Goal: Task Accomplishment & Management: Manage account settings

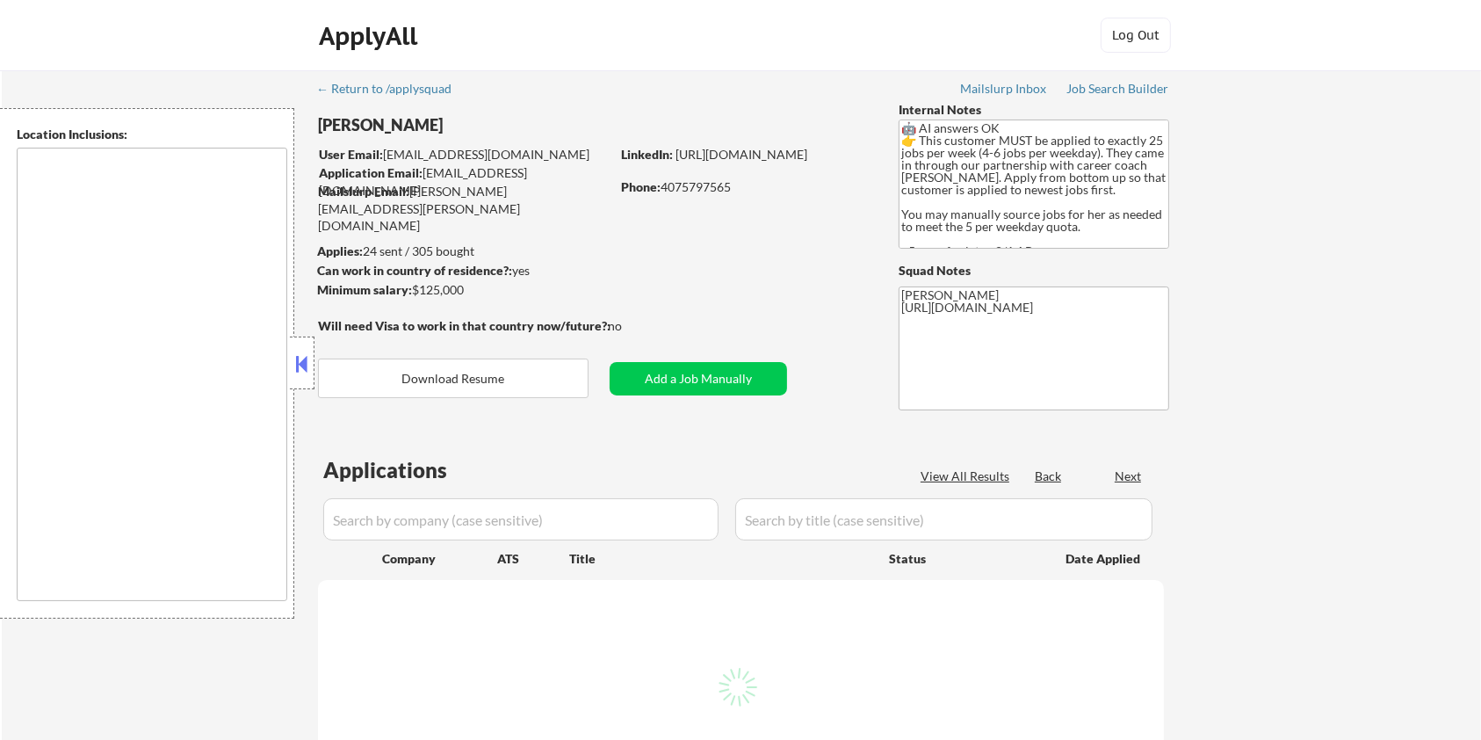
select select ""pending""
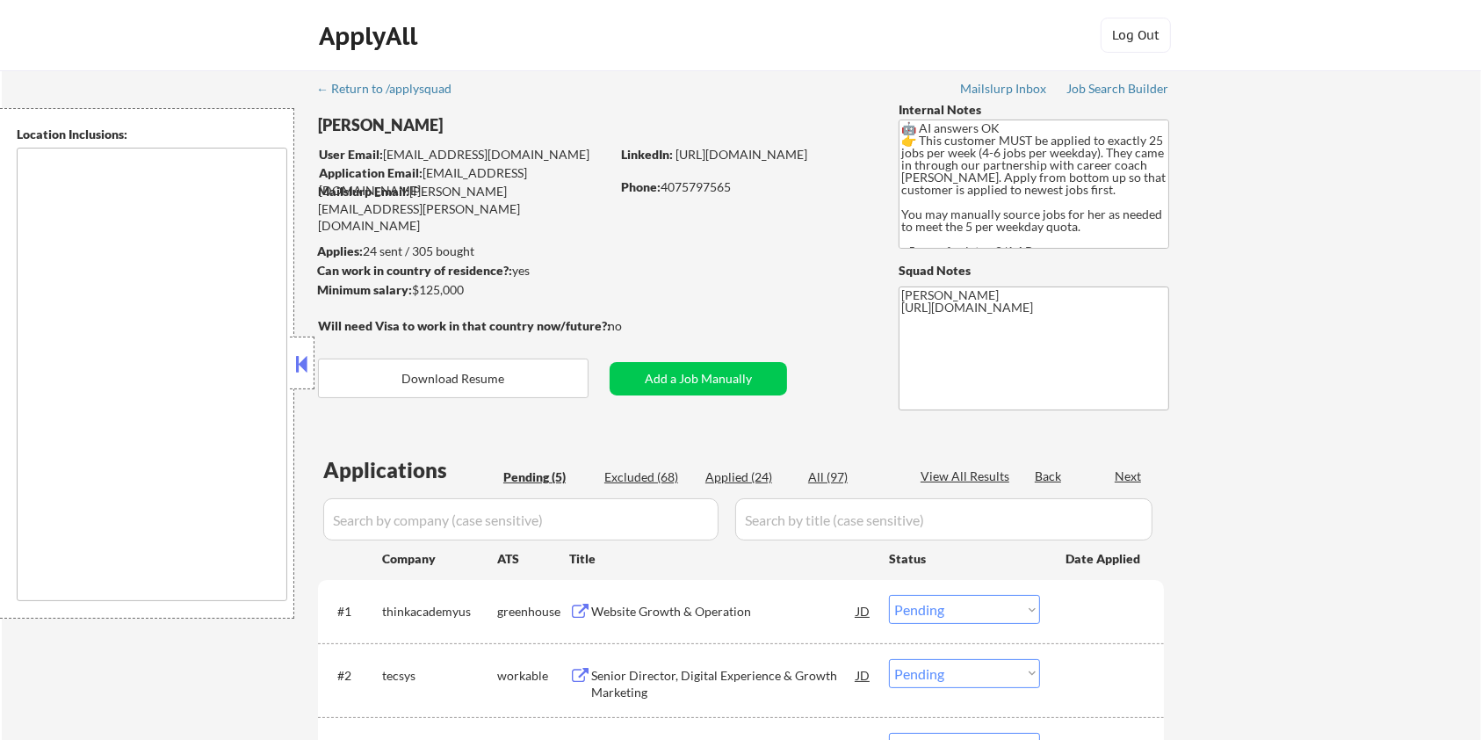
type textarea "Seattle, WA Mercer Island, WA Shoreline, WA Tukwila, WA Burien, WA SeaTac, WA W…"
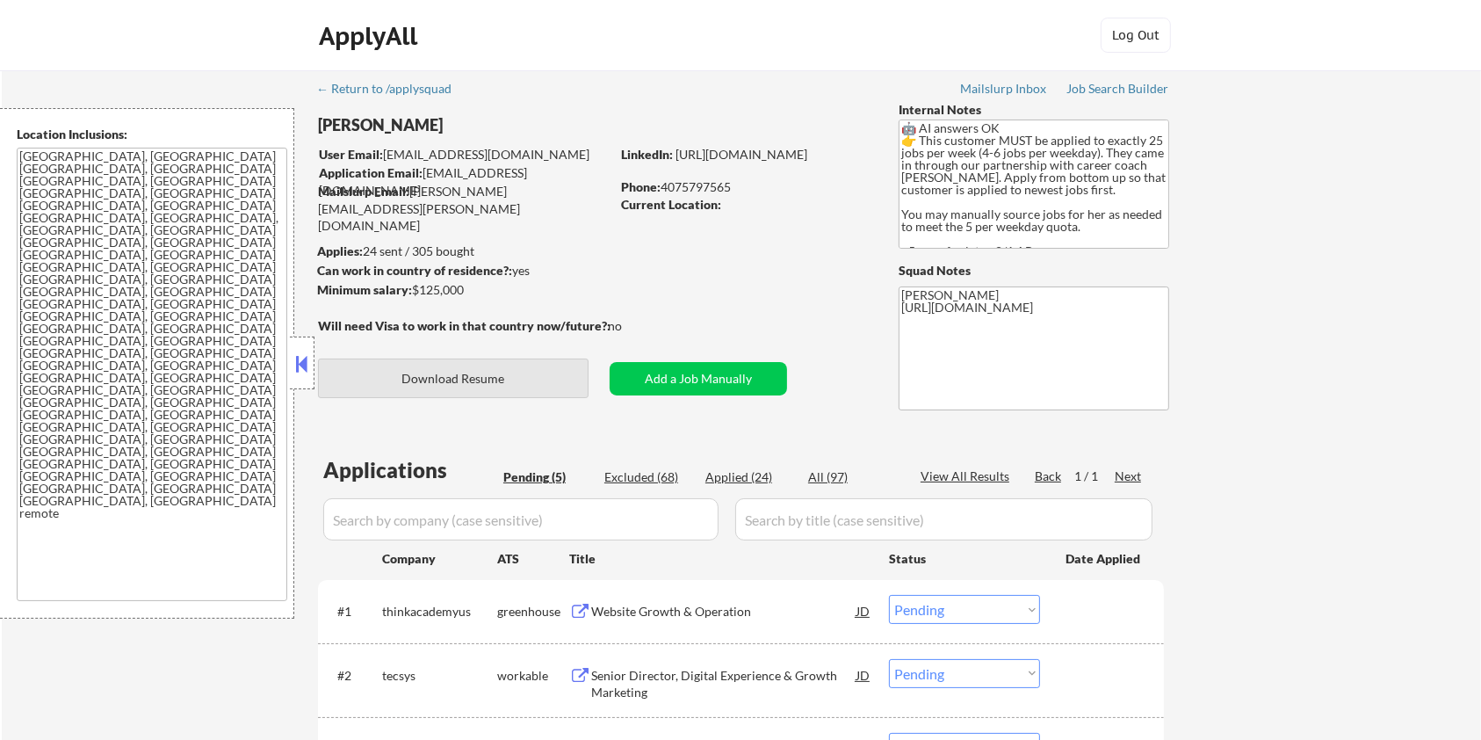
click at [509, 380] on button "Download Resume" at bounding box center [453, 378] width 271 height 40
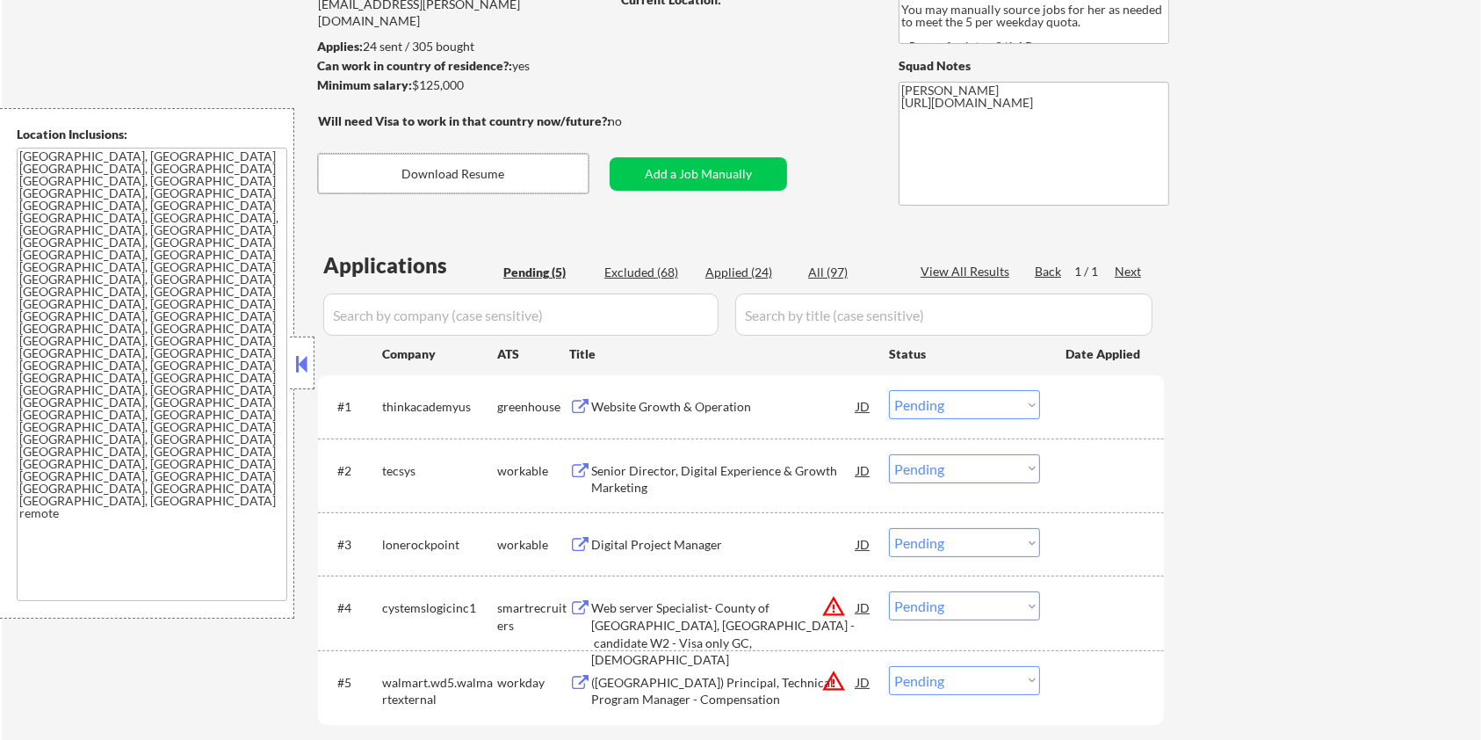
scroll to position [234, 0]
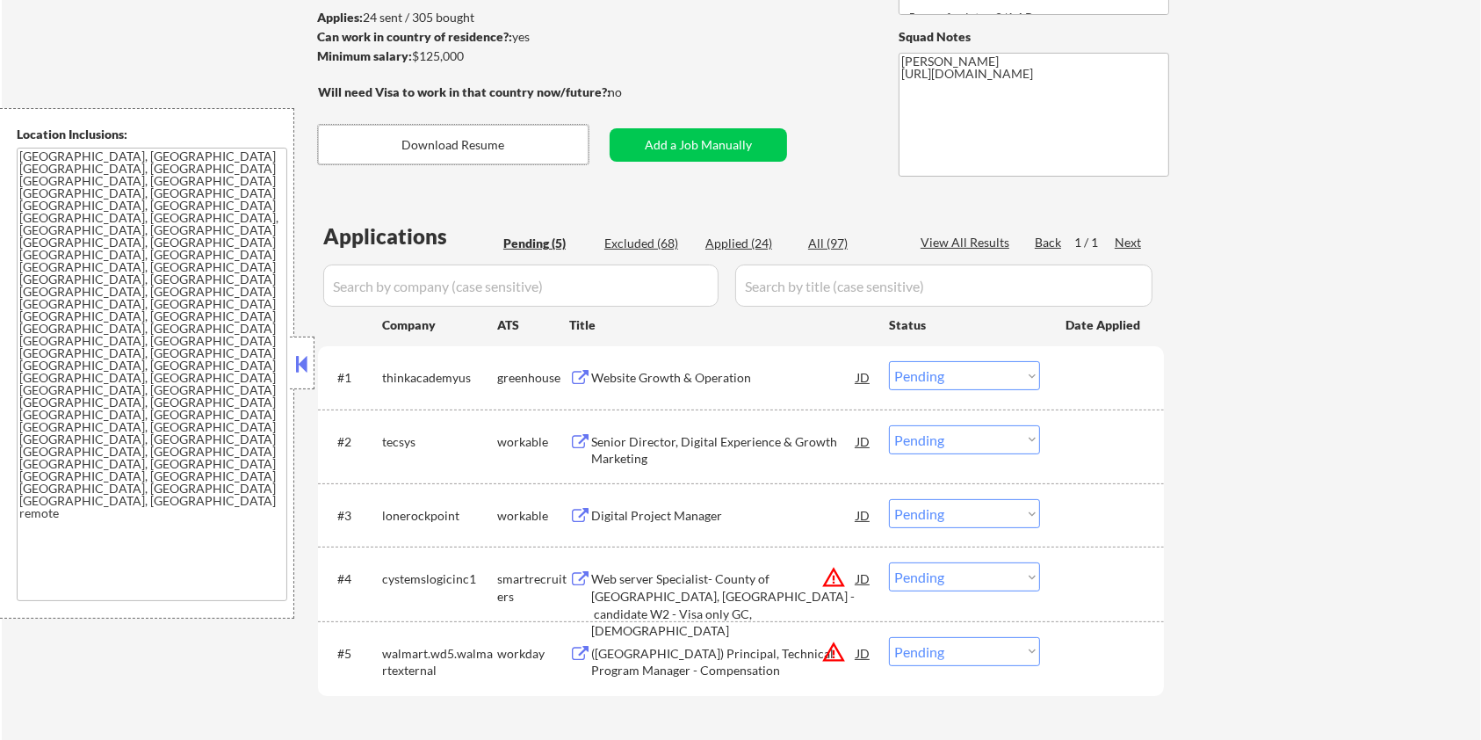
click at [644, 373] on div "Website Growth & Operation" at bounding box center [723, 378] width 265 height 18
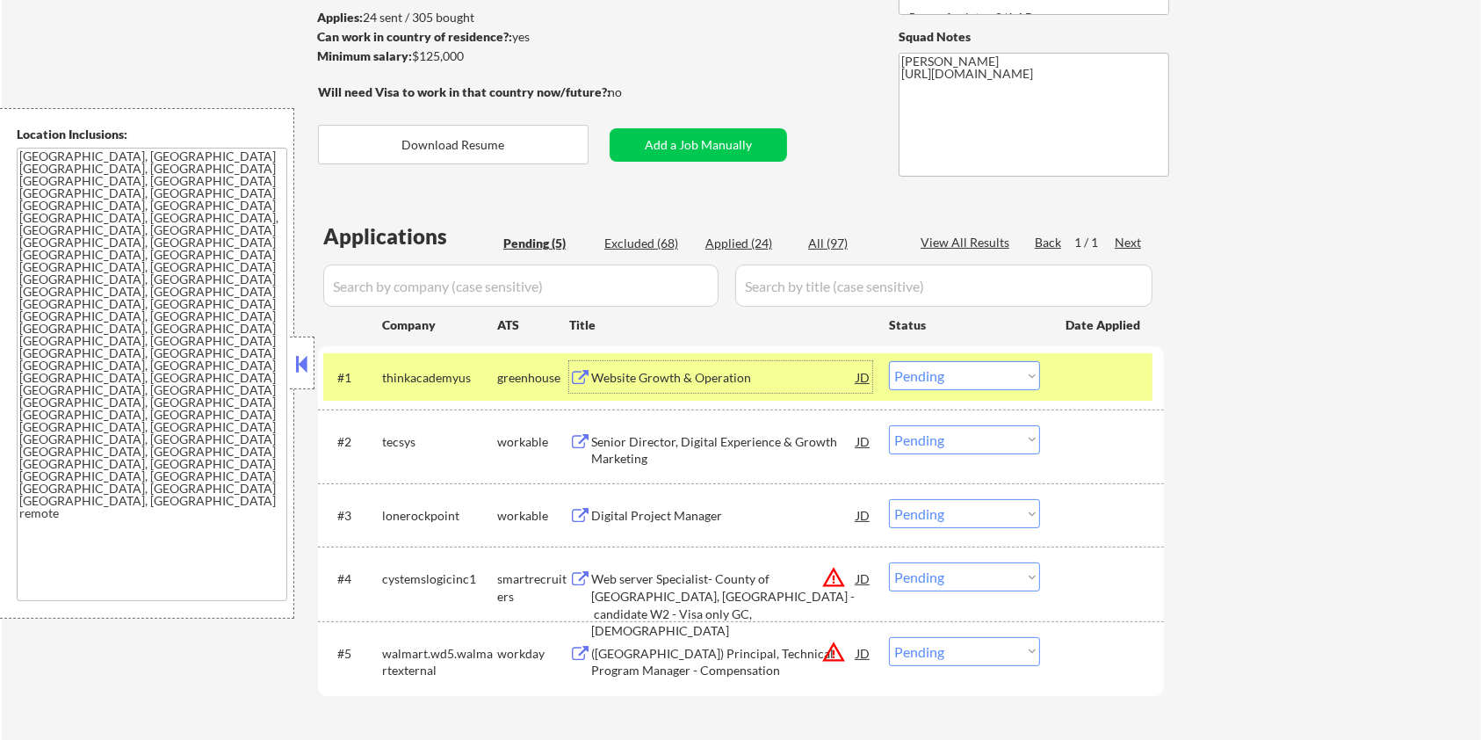
click at [944, 369] on select "Choose an option... Pending Applied Excluded (Questions) Excluded (Expired) Exc…" at bounding box center [964, 375] width 151 height 29
click at [889, 361] on select "Choose an option... Pending Applied Excluded (Questions) Excluded (Expired) Exc…" at bounding box center [964, 375] width 151 height 29
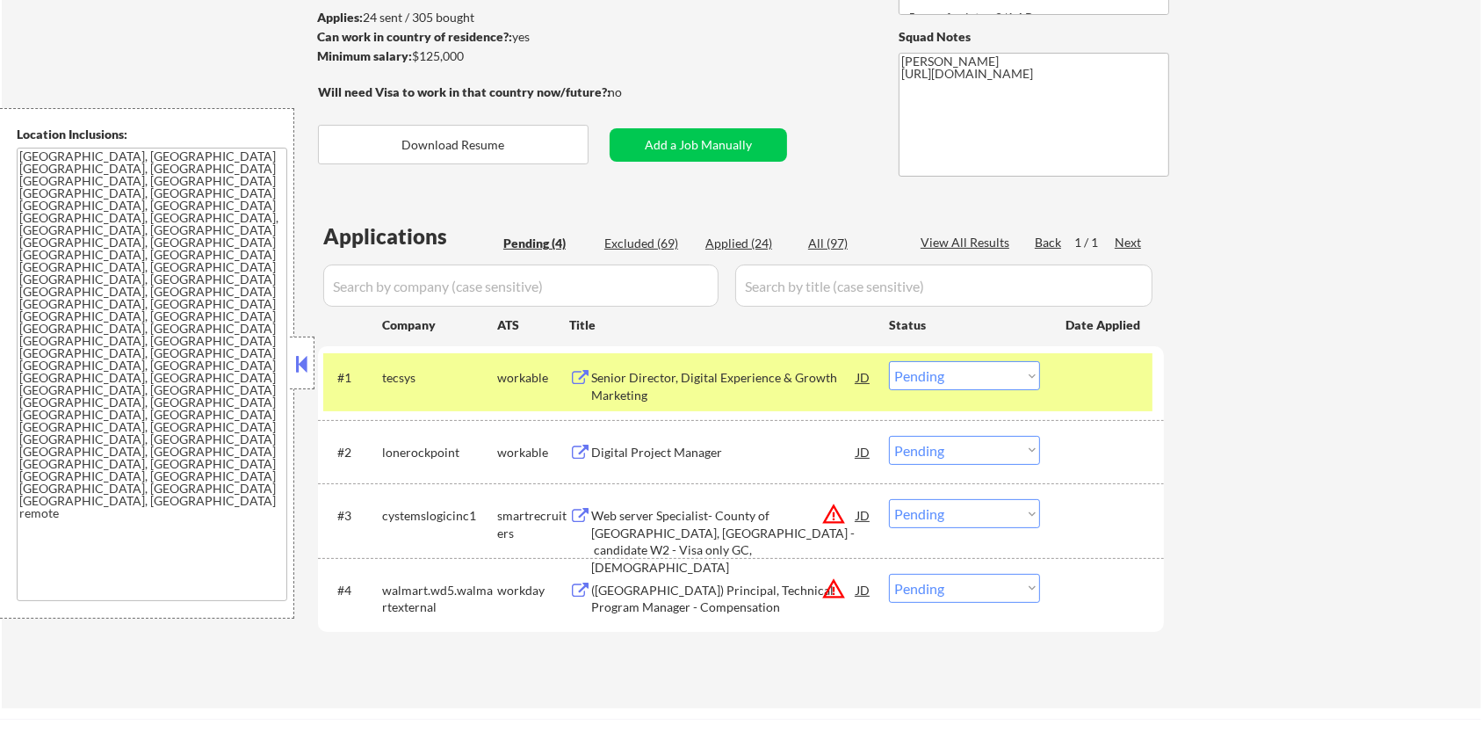
click at [634, 386] on div "Senior Director, Digital Experience & Growth Marketing" at bounding box center [723, 386] width 265 height 34
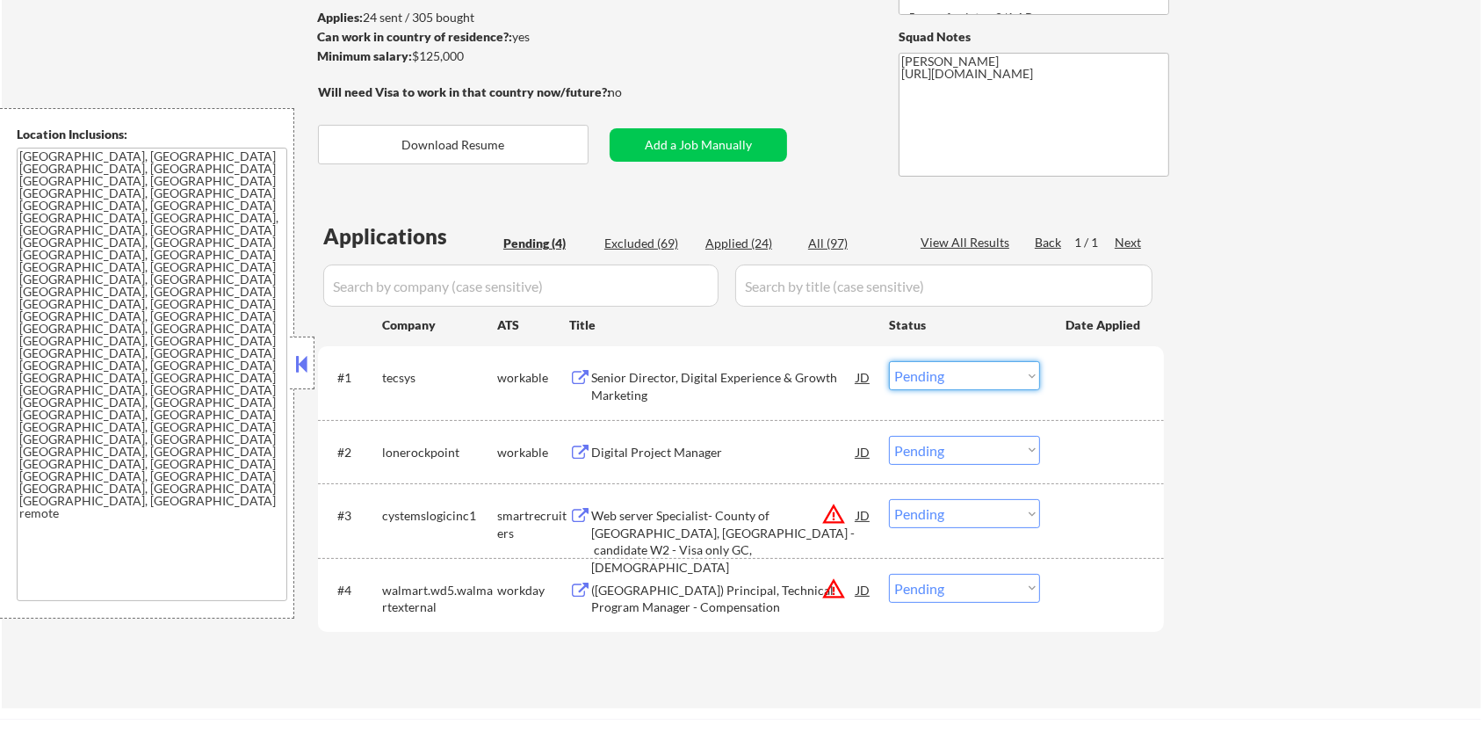
click at [1002, 376] on select "Choose an option... Pending Applied Excluded (Questions) Excluded (Expired) Exc…" at bounding box center [964, 375] width 151 height 29
click at [889, 361] on select "Choose an option... Pending Applied Excluded (Questions) Excluded (Expired) Exc…" at bounding box center [964, 375] width 151 height 29
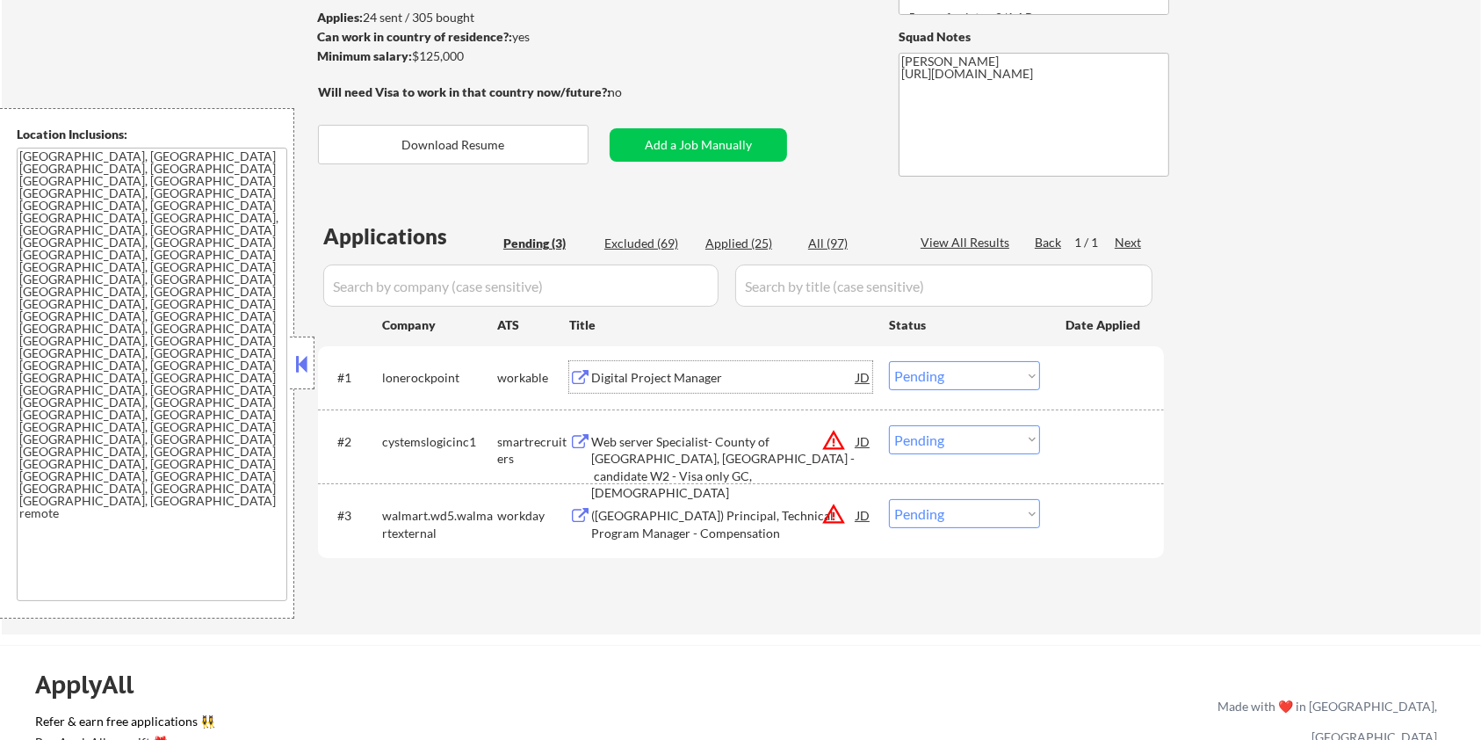
click at [666, 378] on div "Digital Project Manager" at bounding box center [723, 378] width 265 height 18
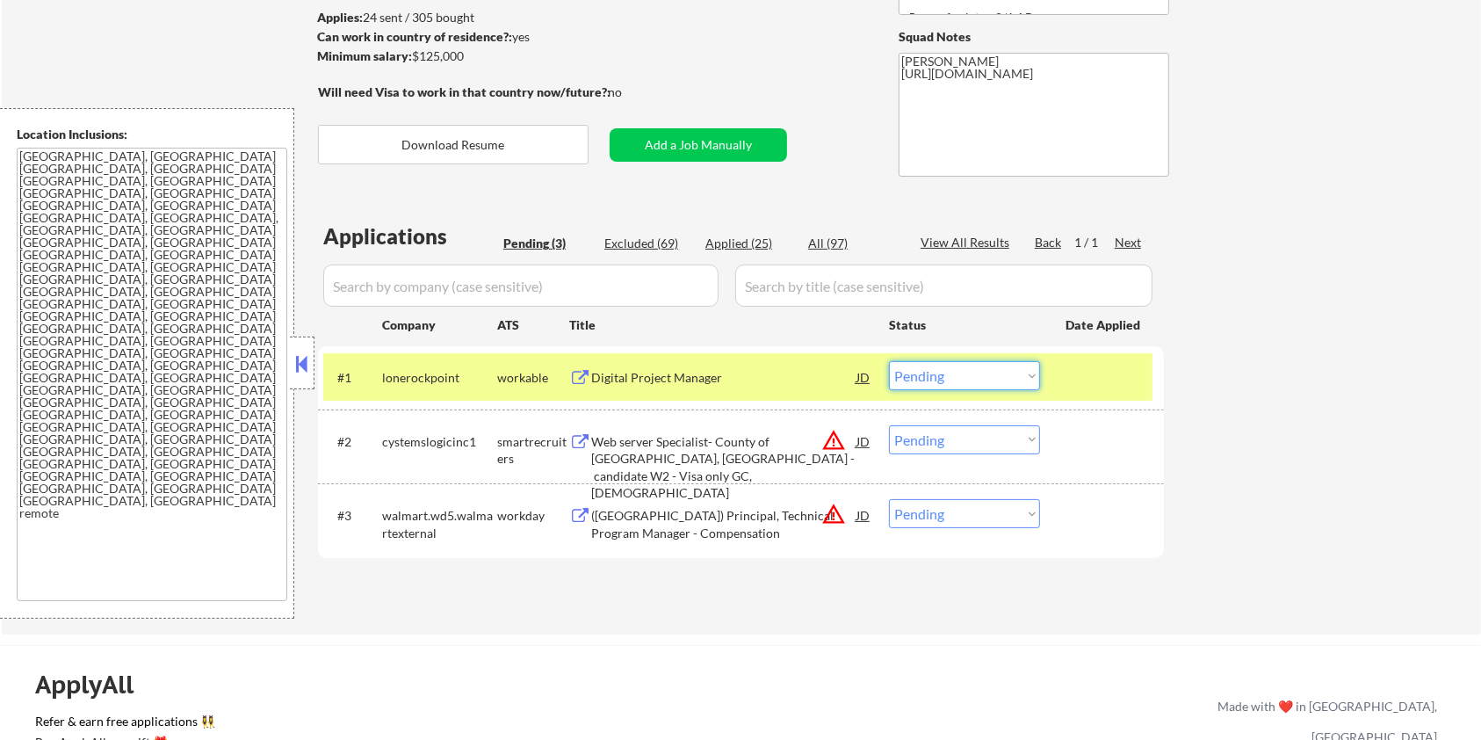
click at [956, 376] on select "Choose an option... Pending Applied Excluded (Questions) Excluded (Expired) Exc…" at bounding box center [964, 375] width 151 height 29
click at [889, 361] on select "Choose an option... Pending Applied Excluded (Questions) Excluded (Expired) Exc…" at bounding box center [964, 375] width 151 height 29
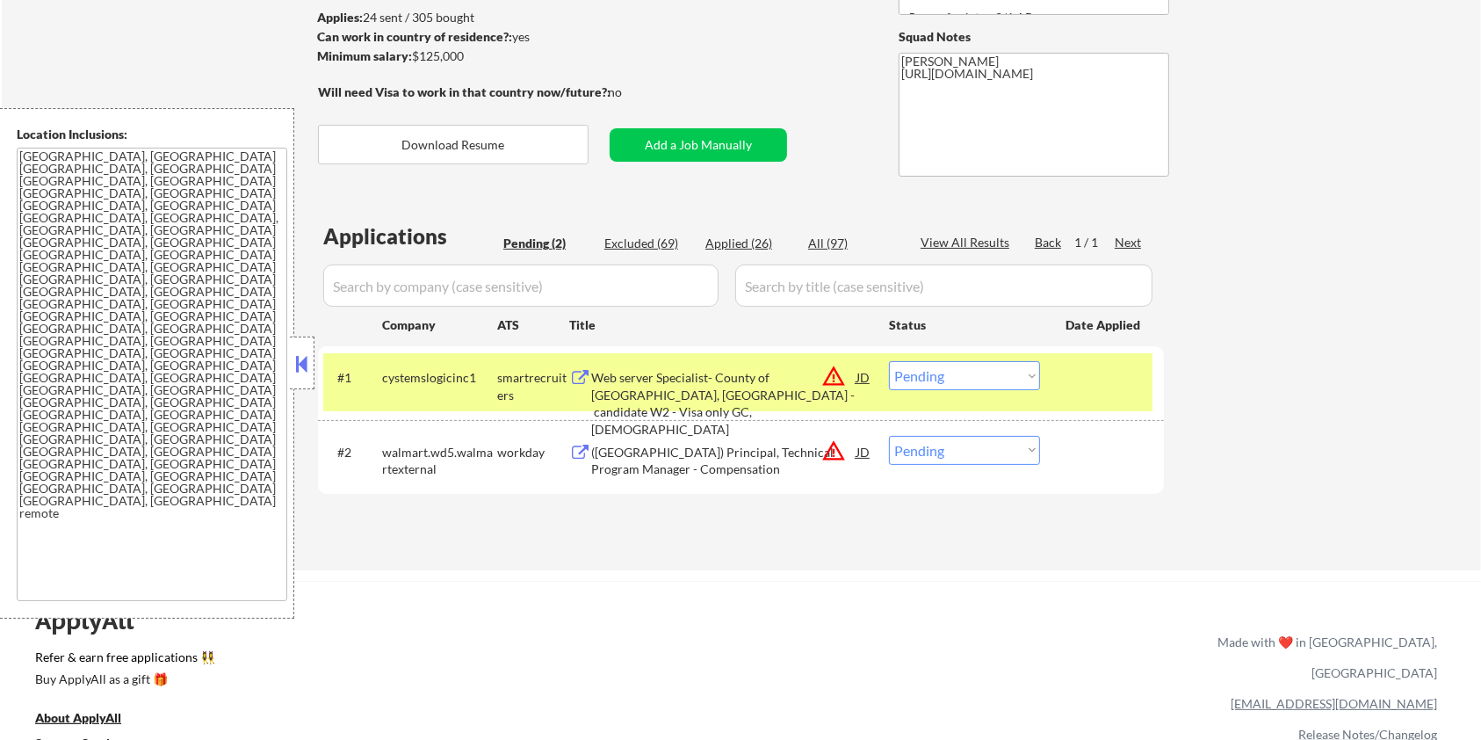
click at [677, 387] on div "Web server Specialist- County of Fairfax, VA - candidate W2 - Visa only GC,Us c…" at bounding box center [723, 403] width 265 height 69
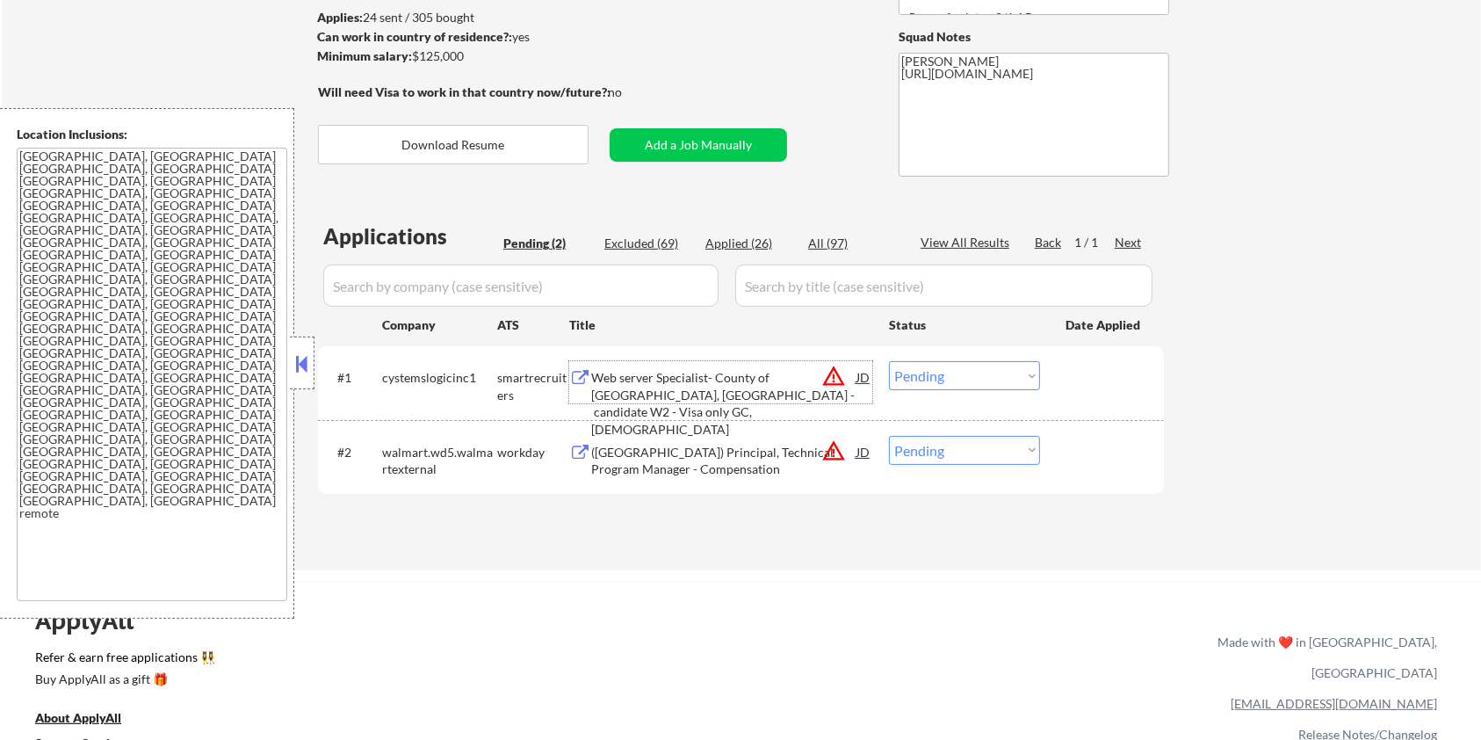
click at [921, 373] on select "Choose an option... Pending Applied Excluded (Questions) Excluded (Expired) Exc…" at bounding box center [964, 375] width 151 height 29
click at [889, 361] on select "Choose an option... Pending Applied Excluded (Questions) Excluded (Expired) Exc…" at bounding box center [964, 375] width 151 height 29
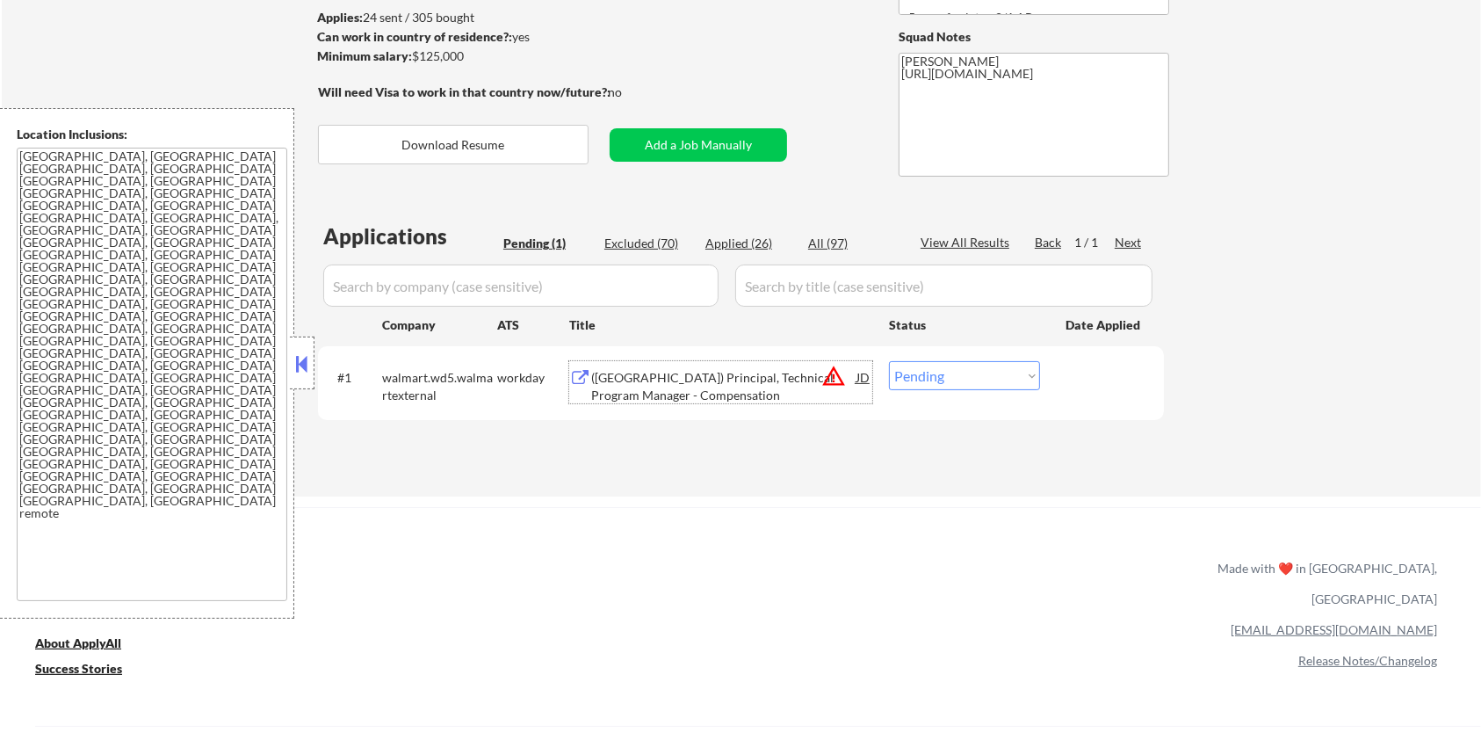
click at [610, 383] on div "(USA) Principal, Technical Program Manager - Compensation" at bounding box center [723, 386] width 265 height 34
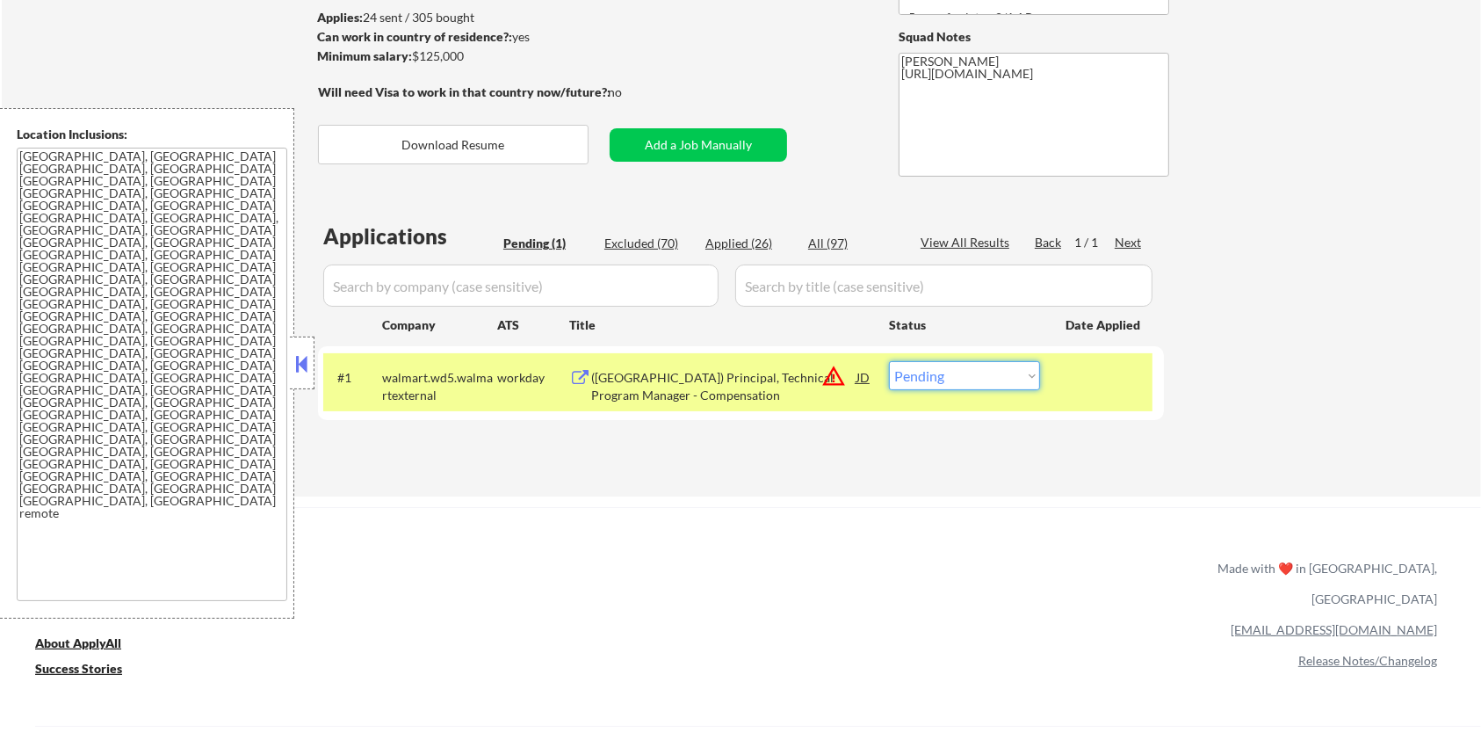
click at [970, 373] on select "Choose an option... Pending Applied Excluded (Questions) Excluded (Expired) Exc…" at bounding box center [964, 375] width 151 height 29
select select ""applied""
click at [889, 361] on select "Choose an option... Pending Applied Excluded (Questions) Excluded (Expired) Exc…" at bounding box center [964, 375] width 151 height 29
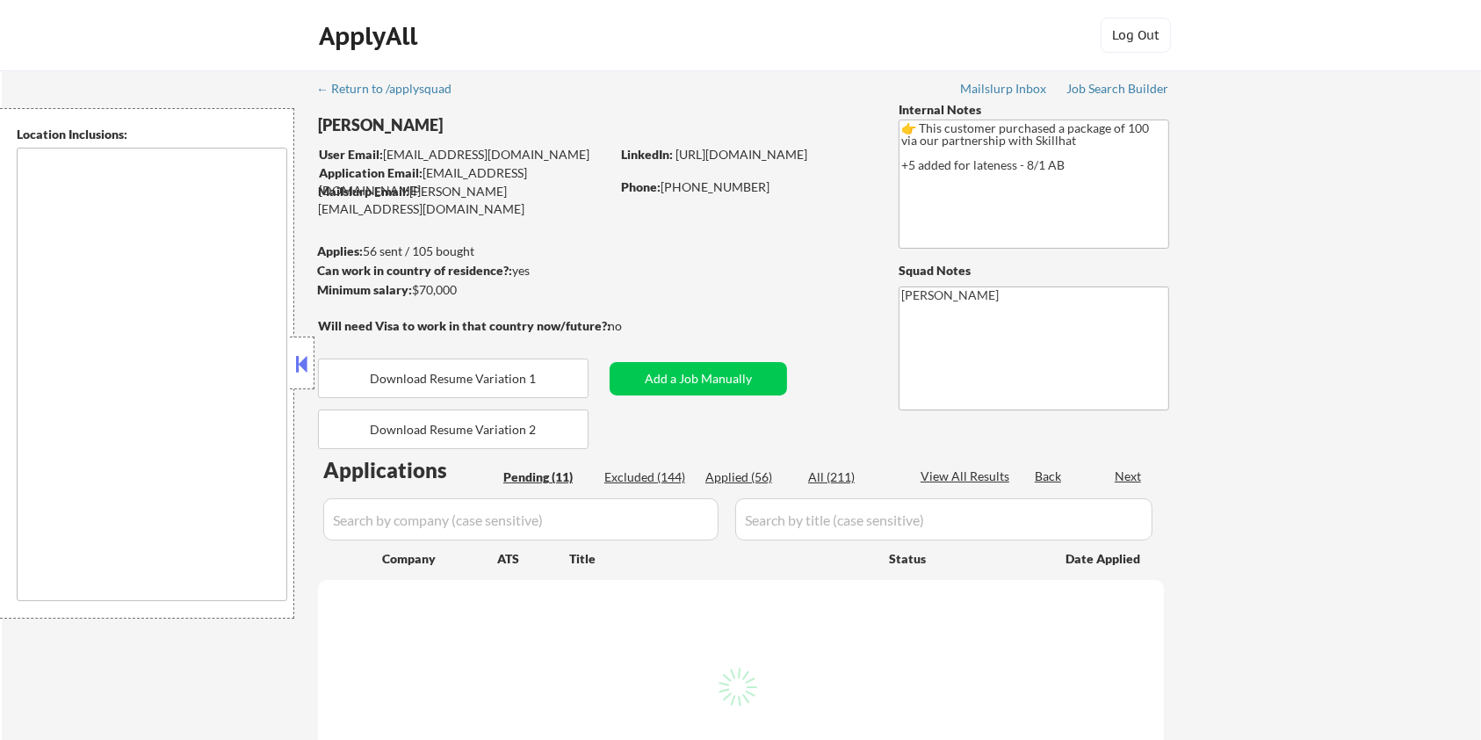
select select ""pending""
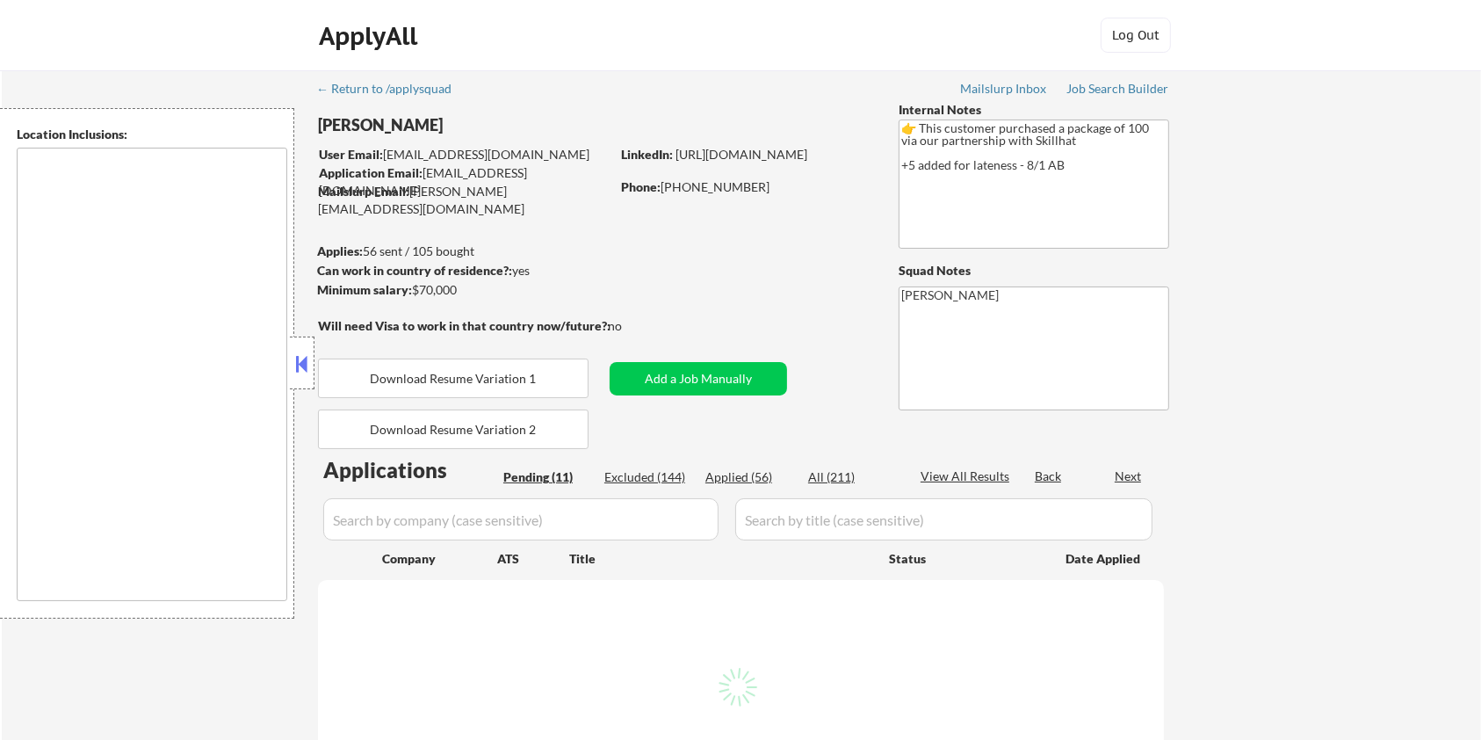
select select ""pending""
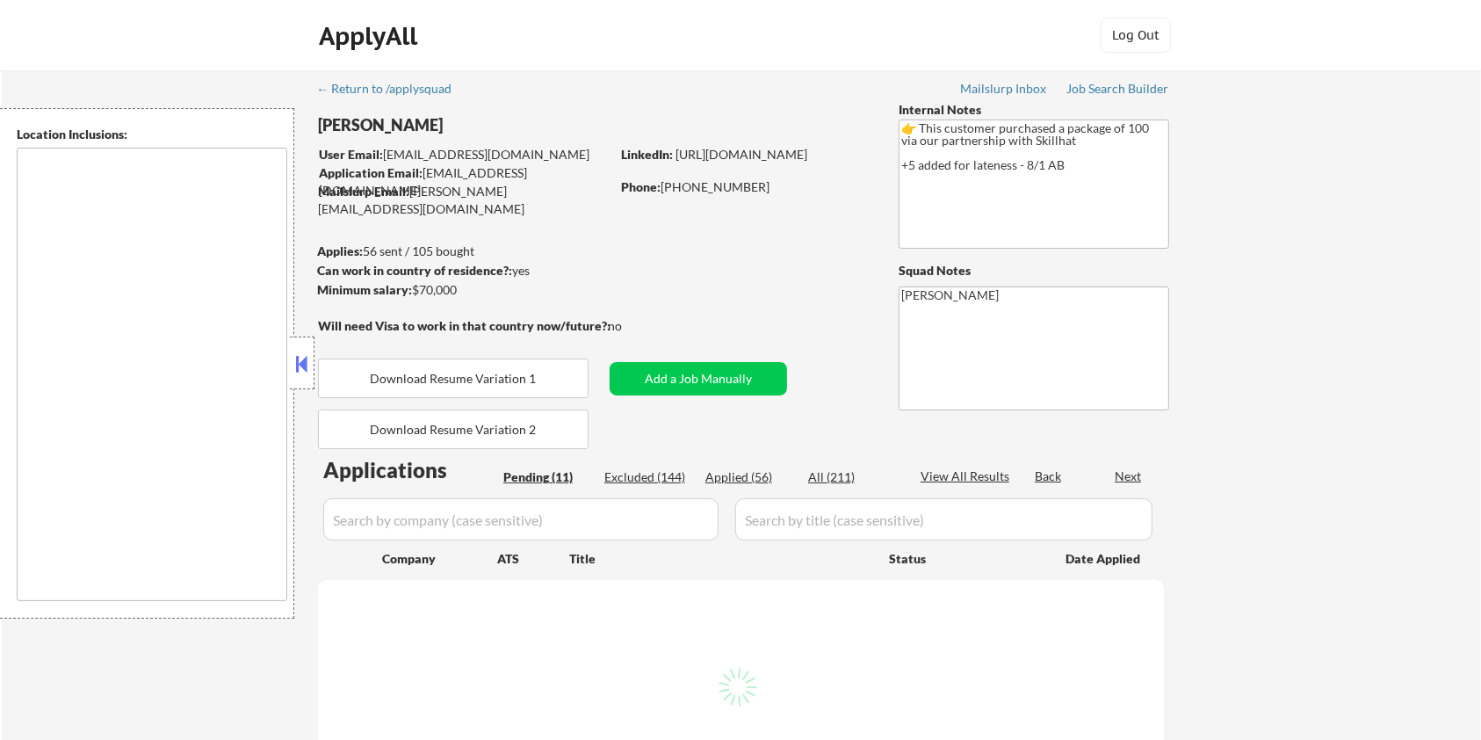
select select ""pending""
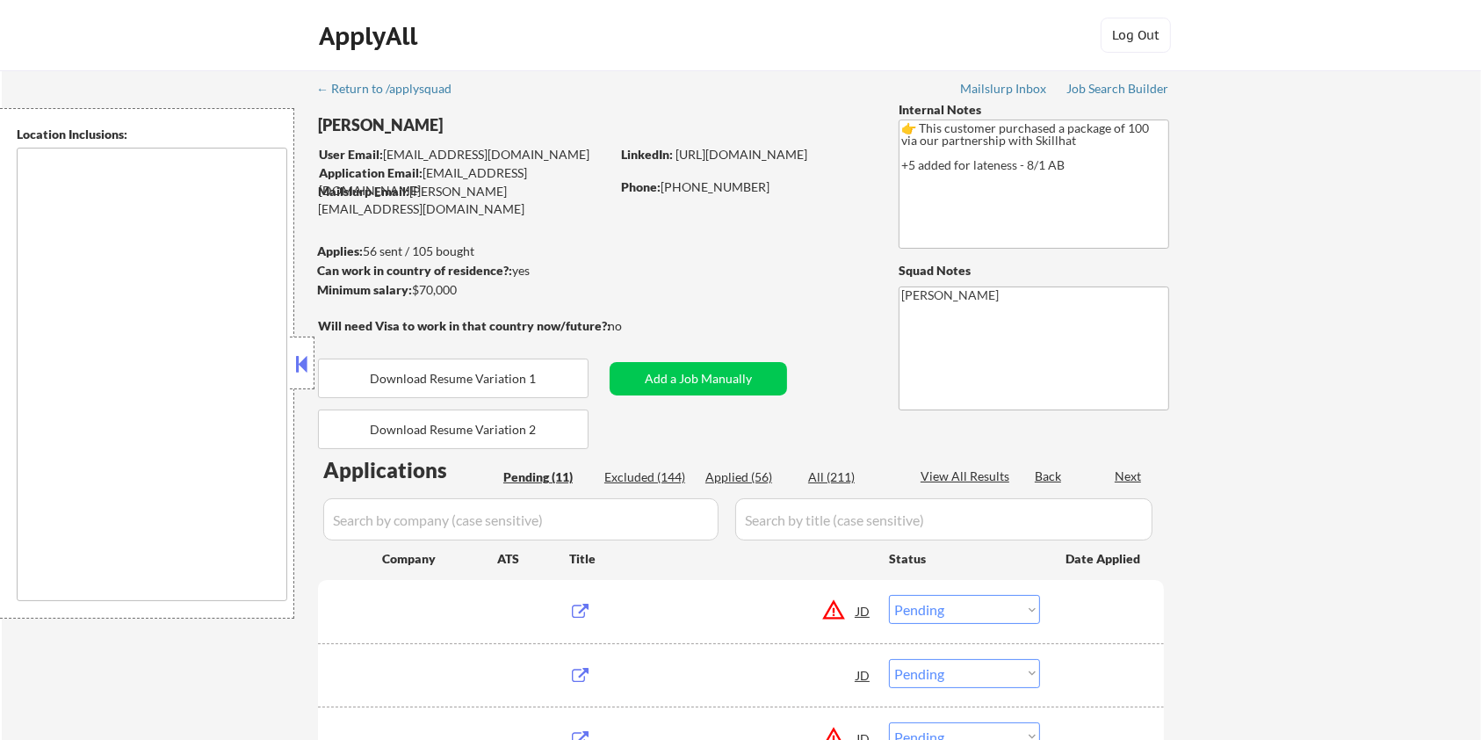
type textarea "country:[GEOGRAPHIC_DATA]"
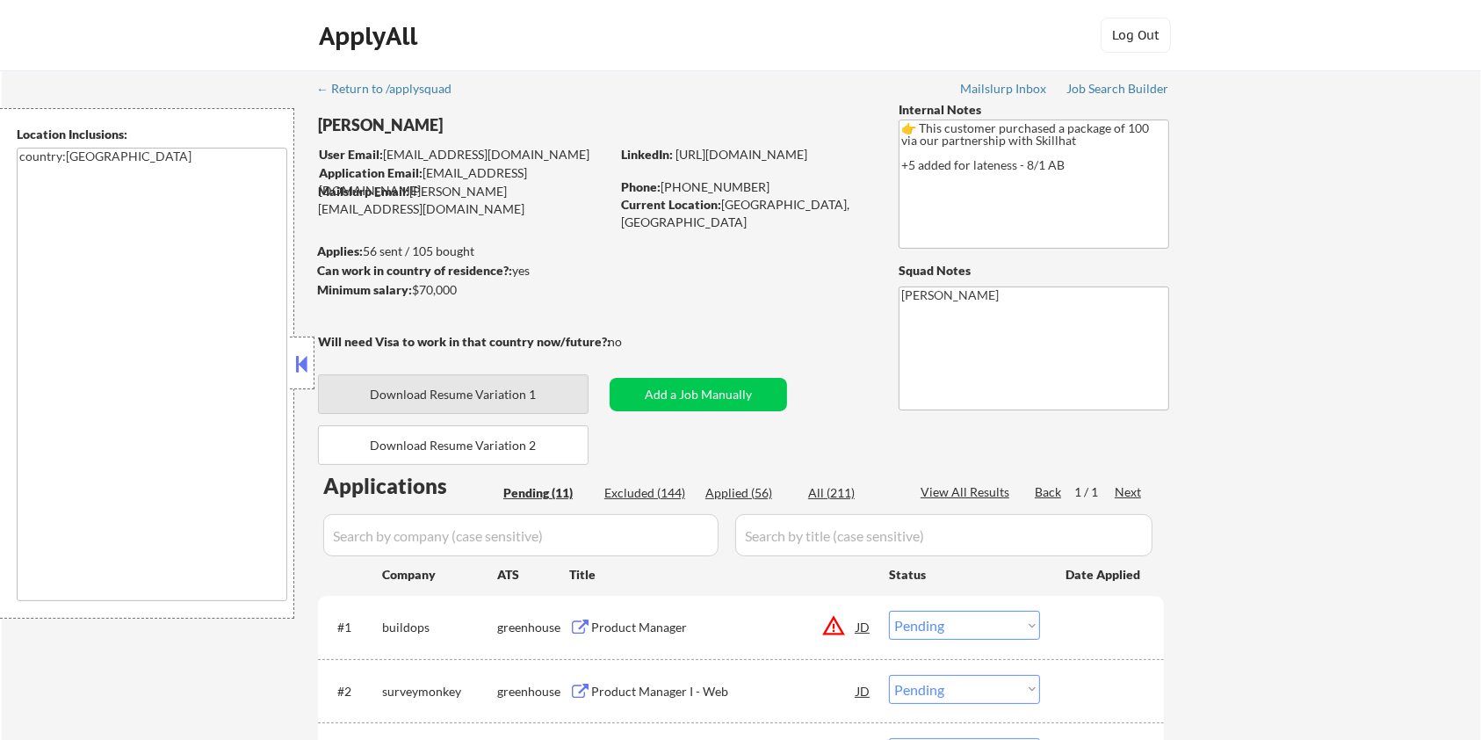
click at [485, 394] on button "Download Resume Variation 1" at bounding box center [453, 394] width 271 height 40
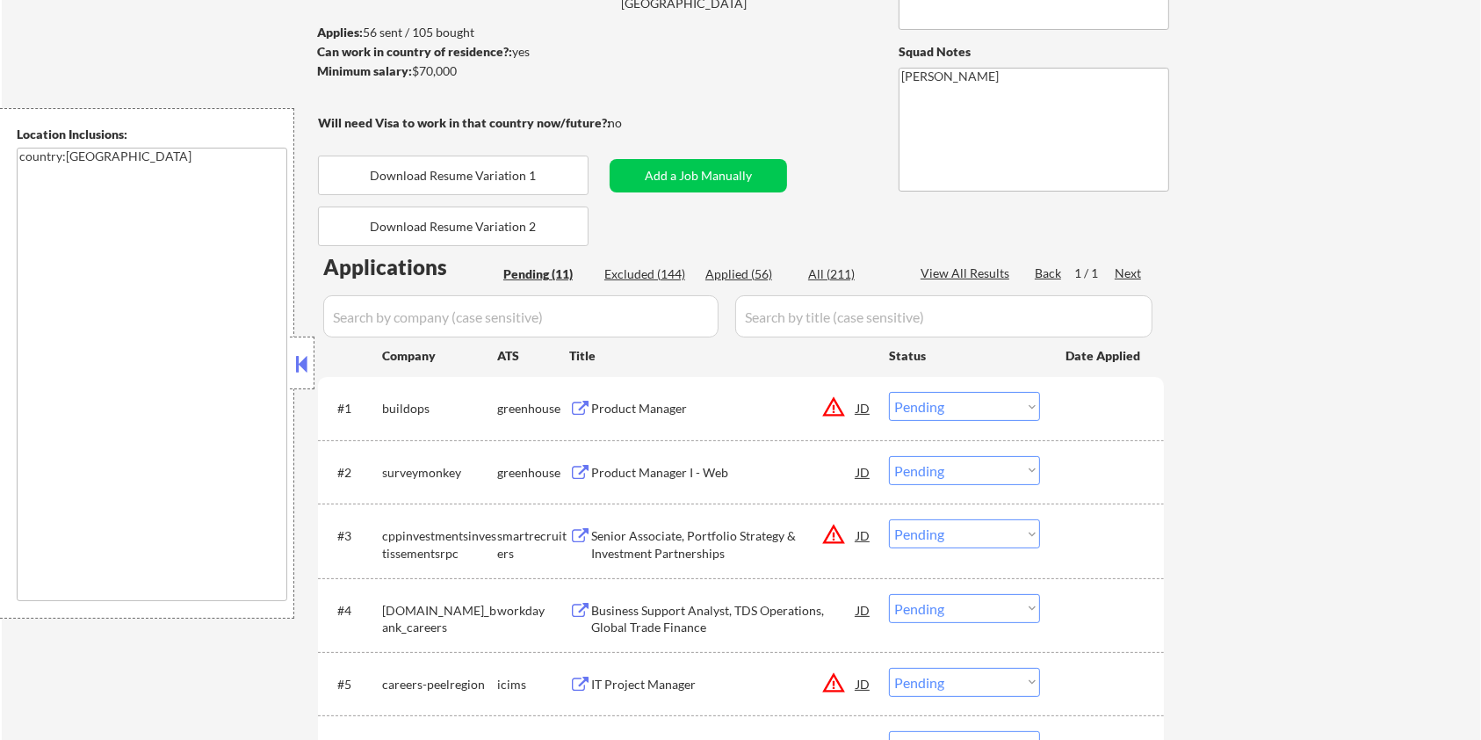
scroll to position [234, 0]
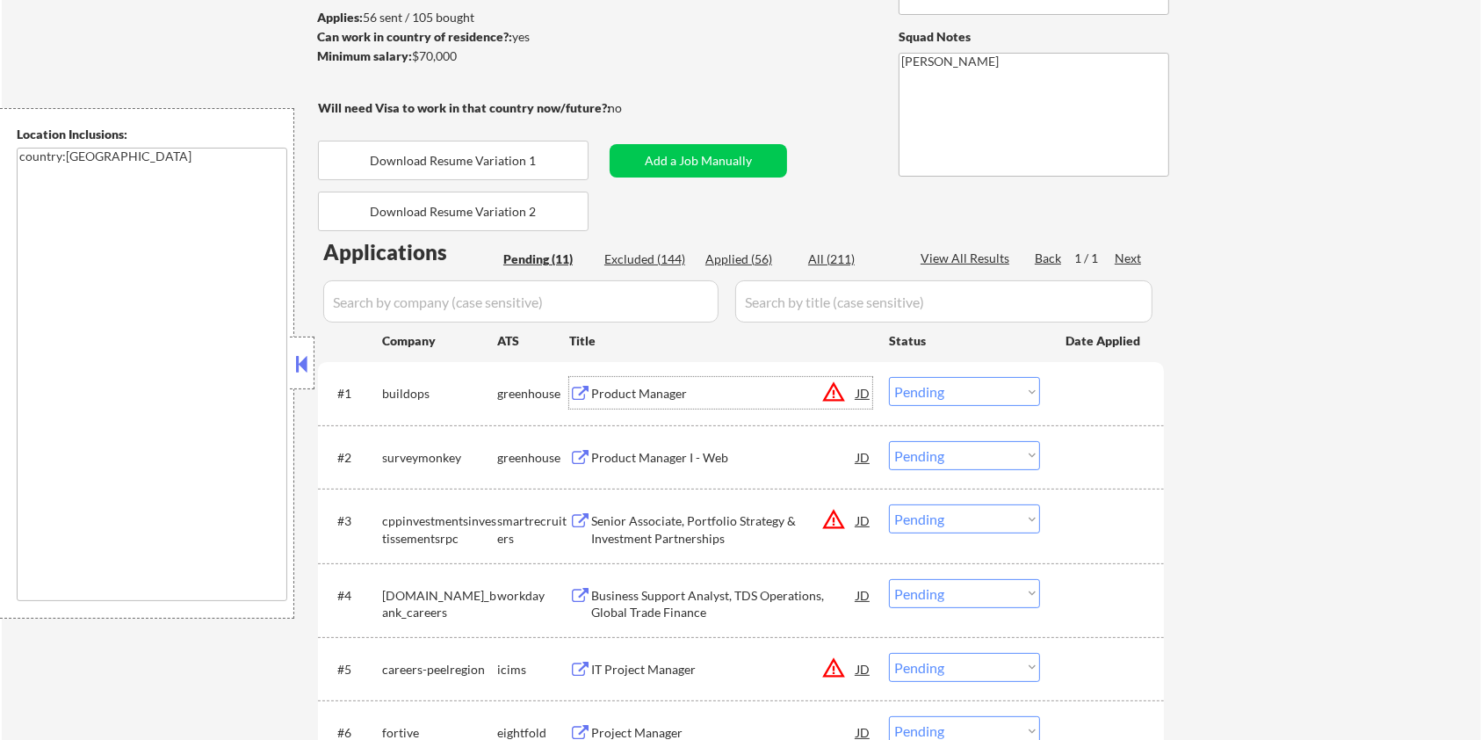
click at [616, 390] on div "Product Manager" at bounding box center [723, 394] width 265 height 18
